Goal: Check status: Check status

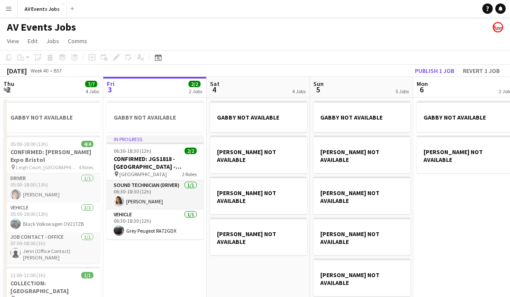
click at [158, 57] on icon at bounding box center [158, 57] width 6 height 7
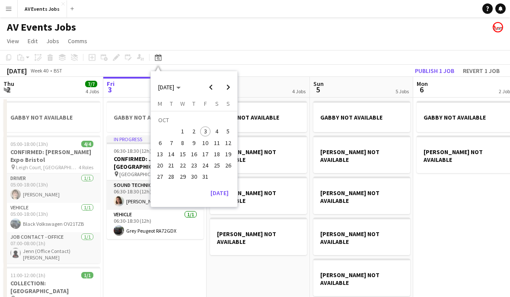
click at [226, 84] on span "Next month" at bounding box center [227, 87] width 17 height 17
click at [206, 133] on span "7" at bounding box center [205, 134] width 10 height 10
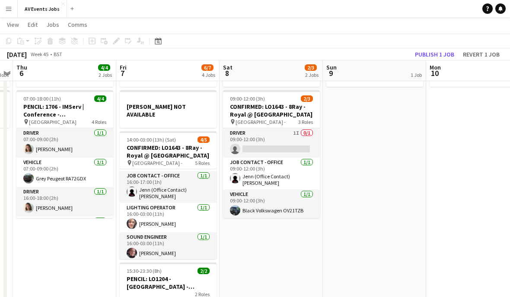
scroll to position [58, 0]
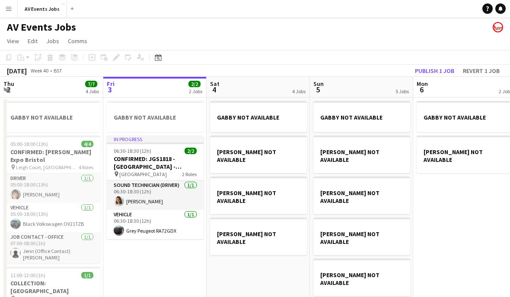
click at [159, 60] on icon "Date picker" at bounding box center [158, 57] width 7 height 7
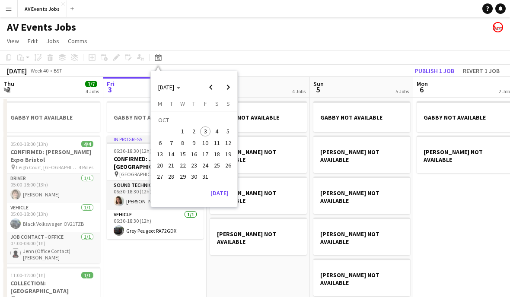
click at [172, 143] on span "7" at bounding box center [171, 143] width 10 height 10
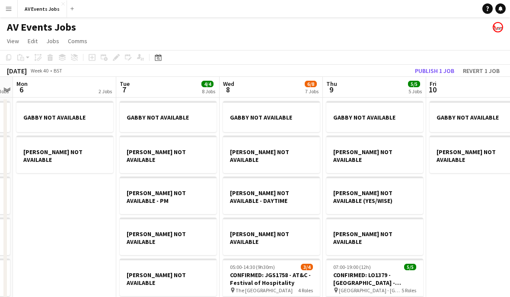
click at [157, 60] on icon "Date picker" at bounding box center [158, 57] width 7 height 7
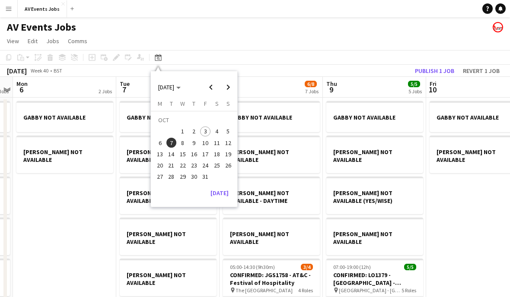
click at [226, 193] on button "[DATE]" at bounding box center [219, 193] width 25 height 14
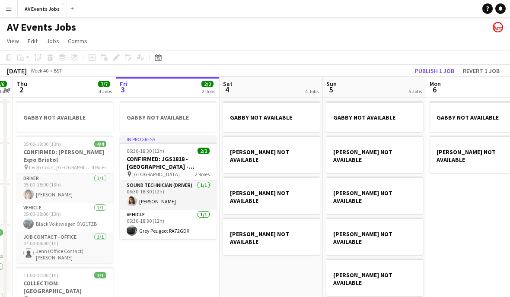
click at [158, 62] on div "Date picker" at bounding box center [158, 57] width 10 height 10
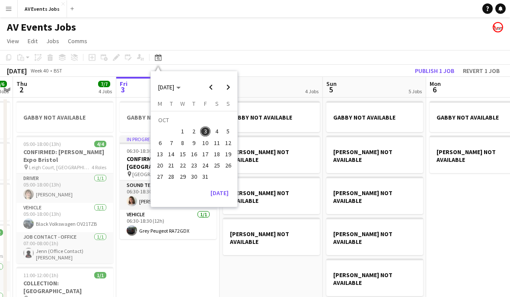
click at [174, 143] on span "7" at bounding box center [171, 143] width 10 height 10
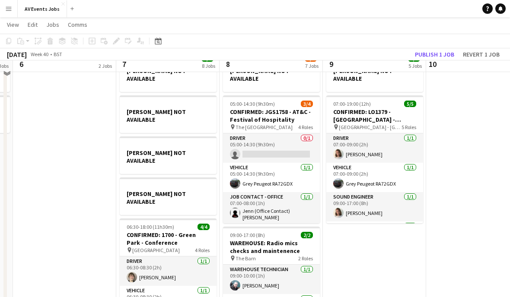
scroll to position [172, 0]
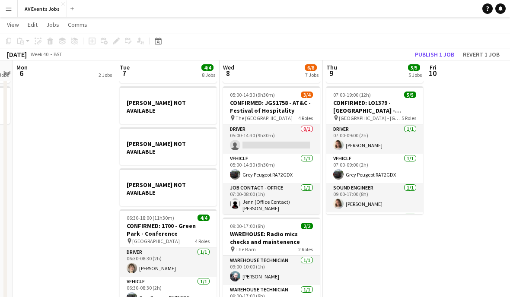
click at [185, 222] on h3 "CONFIRMED: 1700 - Green Park - Conference" at bounding box center [168, 230] width 97 height 16
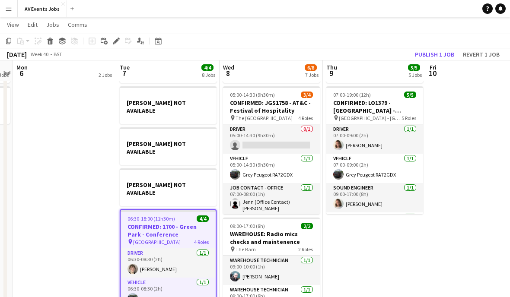
click at [119, 41] on icon "Edit" at bounding box center [116, 41] width 7 height 7
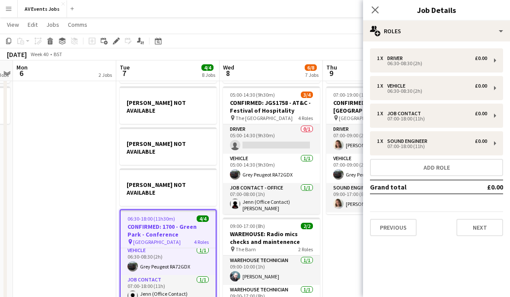
scroll to position [32, 0]
click at [377, 10] on icon "Close pop-in" at bounding box center [375, 9] width 7 height 7
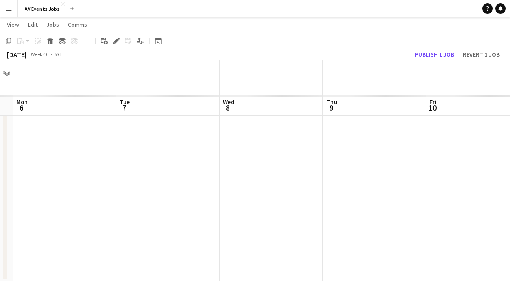
scroll to position [35, 0]
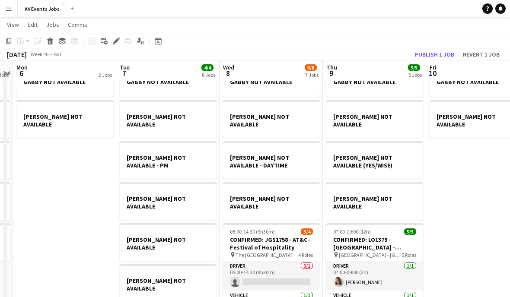
click at [158, 44] on icon "Date picker" at bounding box center [158, 41] width 7 height 7
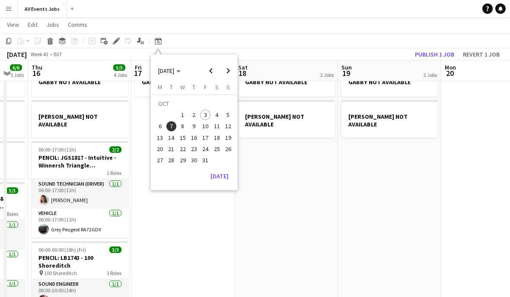
scroll to position [0, 292]
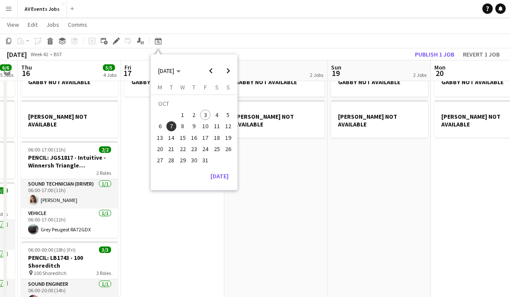
click at [207, 127] on span "10" at bounding box center [205, 126] width 10 height 10
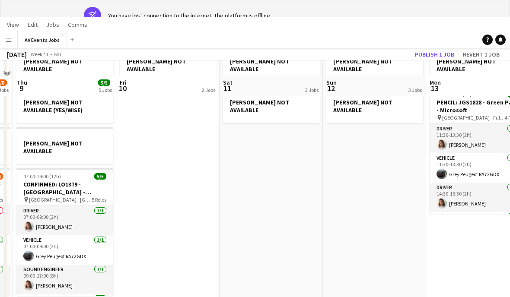
scroll to position [140, 0]
